Goal: Task Accomplishment & Management: Manage account settings

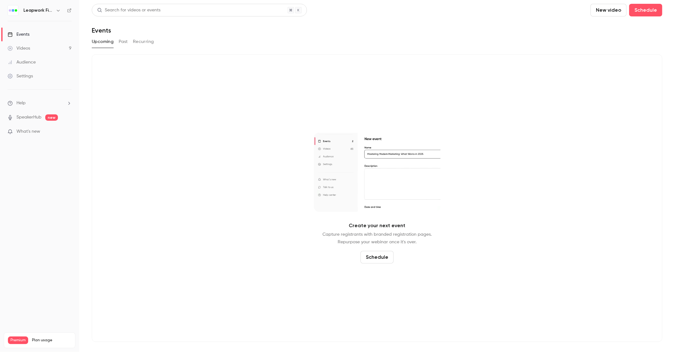
click at [123, 44] on button "Past" at bounding box center [123, 42] width 9 height 10
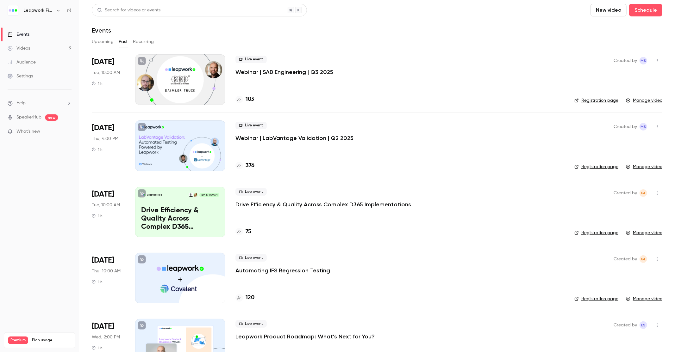
click at [105, 43] on button "Upcoming" at bounding box center [103, 42] width 22 height 10
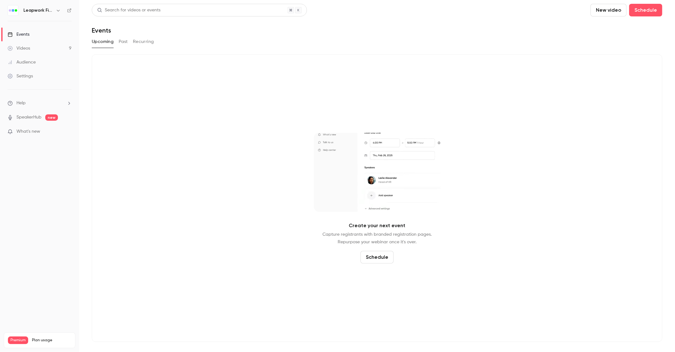
click at [56, 11] on icon "button" at bounding box center [58, 10] width 5 height 5
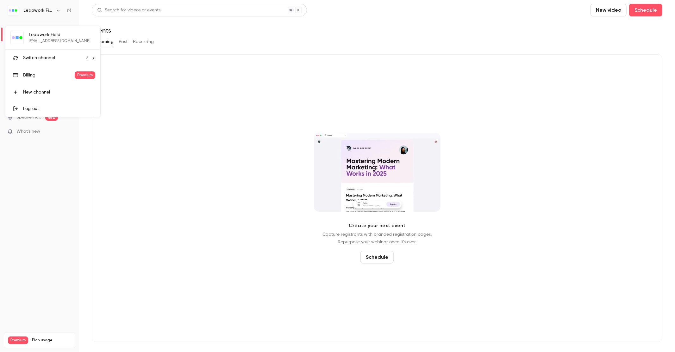
click at [55, 59] on div "Switch channel 3" at bounding box center [55, 58] width 65 height 7
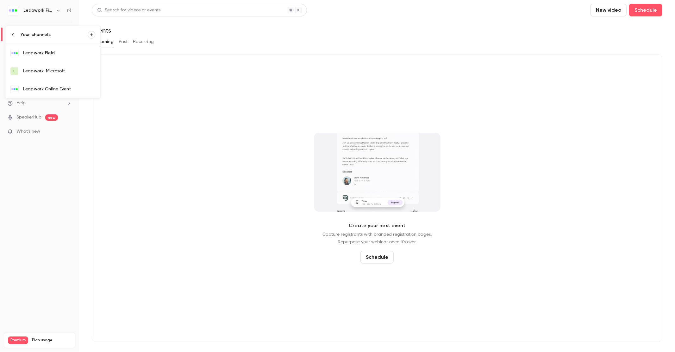
click at [59, 87] on div "Leapwork Online Event" at bounding box center [59, 89] width 72 height 6
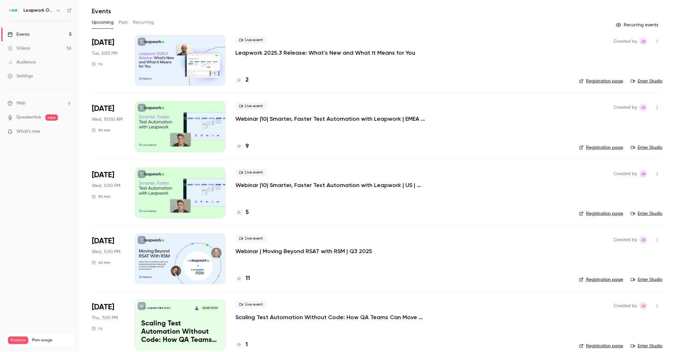
scroll to position [29, 0]
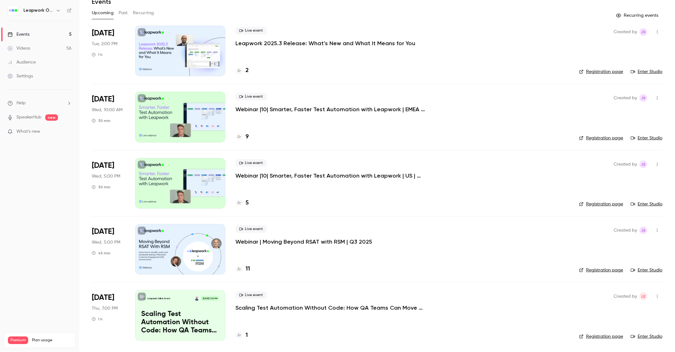
click at [308, 109] on p "Webinar |10| Smarter, Faster Test Automation with Leapwork | EMEA | Q4 2025" at bounding box center [330, 110] width 190 height 8
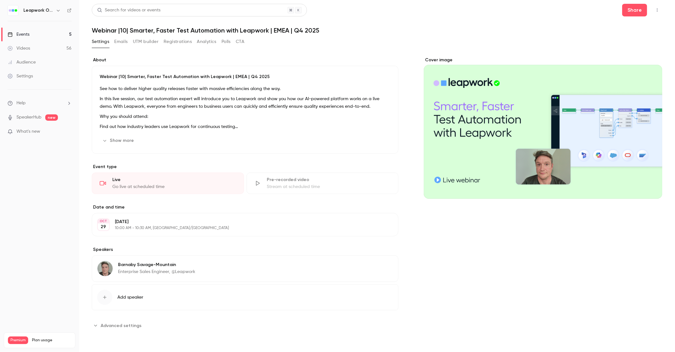
click at [176, 40] on button "Registrations" at bounding box center [178, 42] width 28 height 10
